Goal: Find specific page/section: Find specific page/section

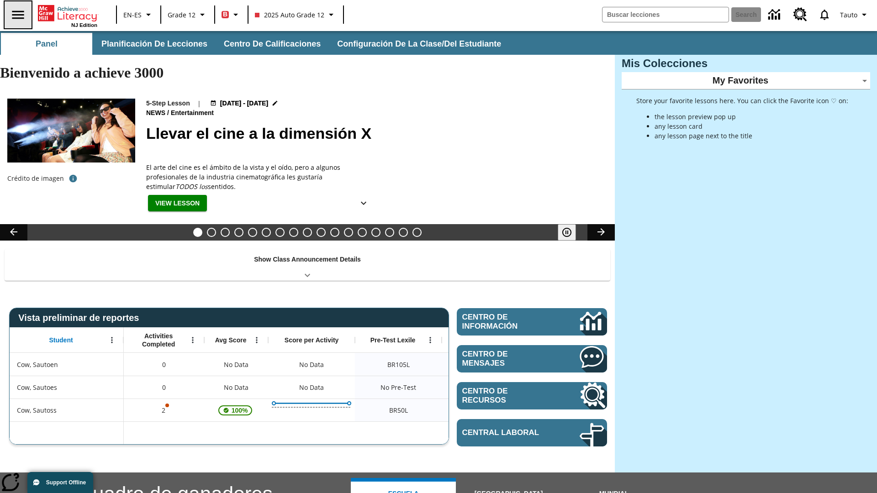
click at [17, 15] on icon "Abrir el menú lateral" at bounding box center [18, 15] width 12 height 8
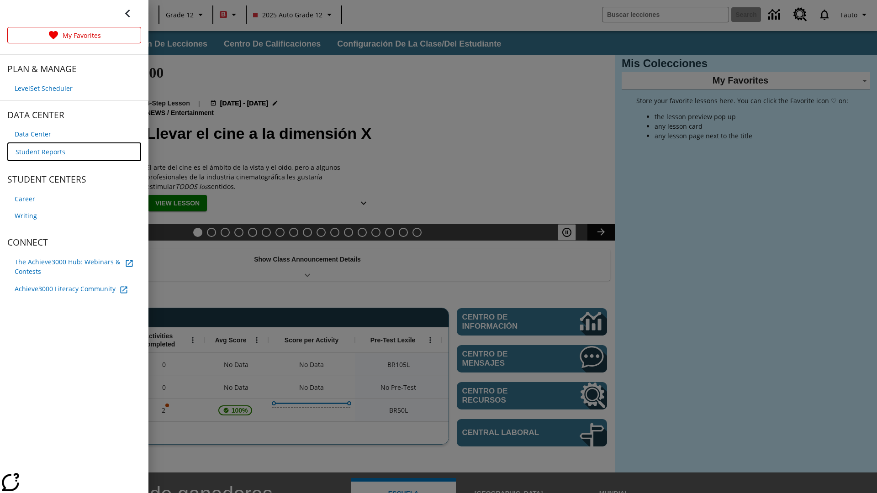
click at [39, 151] on span "Student Reports" at bounding box center [41, 152] width 50 height 10
